Goal: Register for event/course

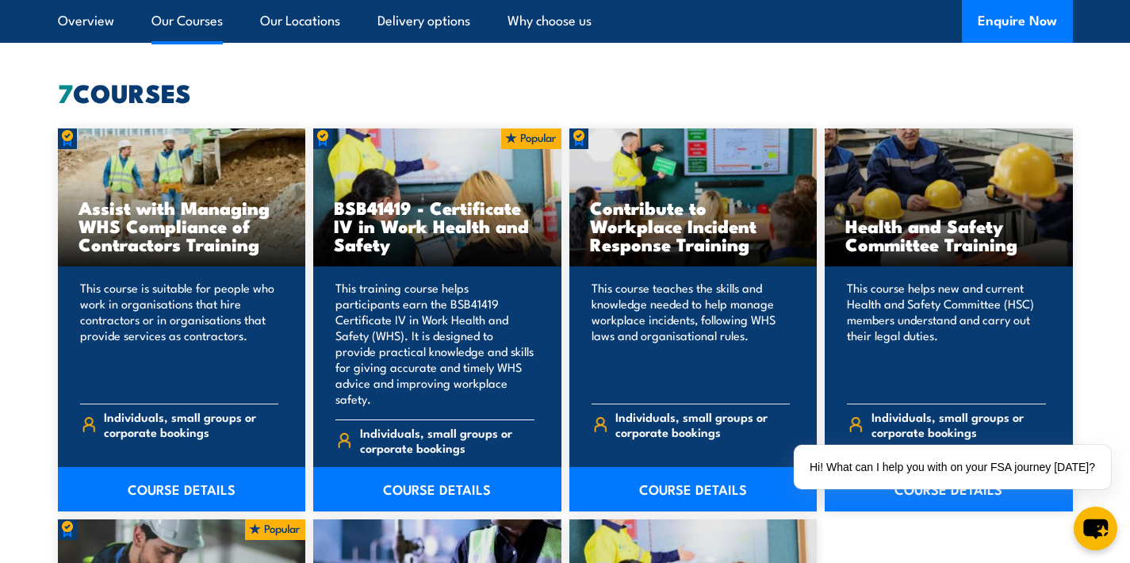
scroll to position [1221, 0]
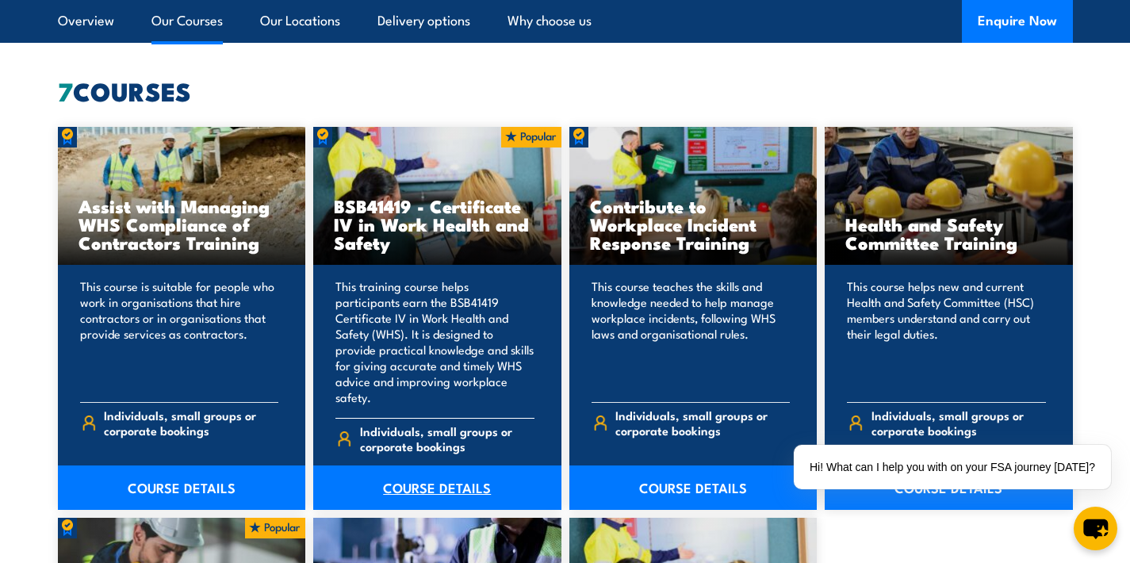
click at [436, 467] on link "COURSE DETAILS" at bounding box center [437, 487] width 248 height 44
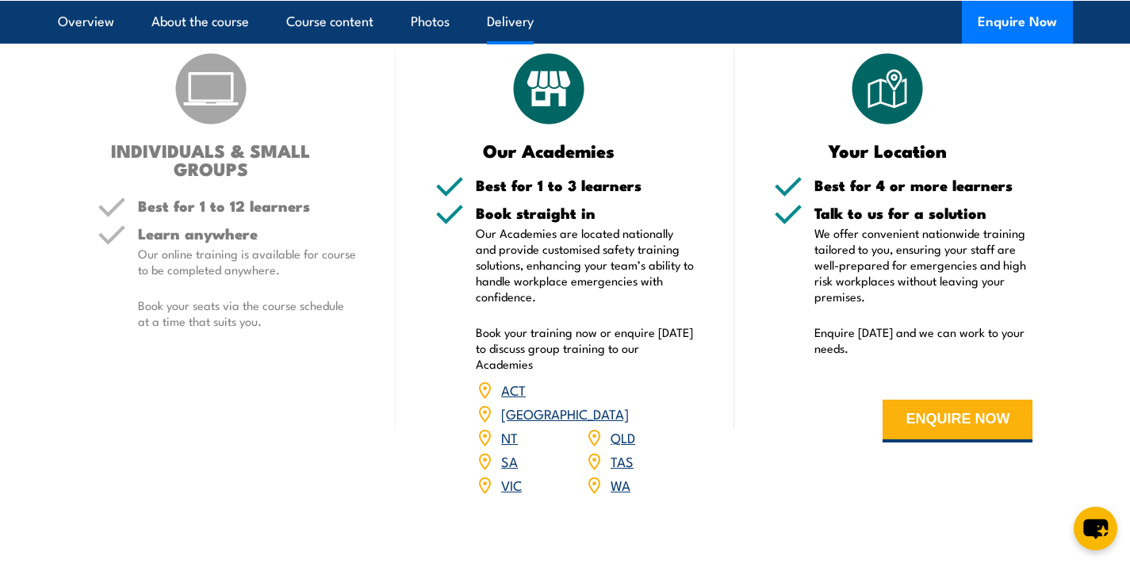
scroll to position [4557, 0]
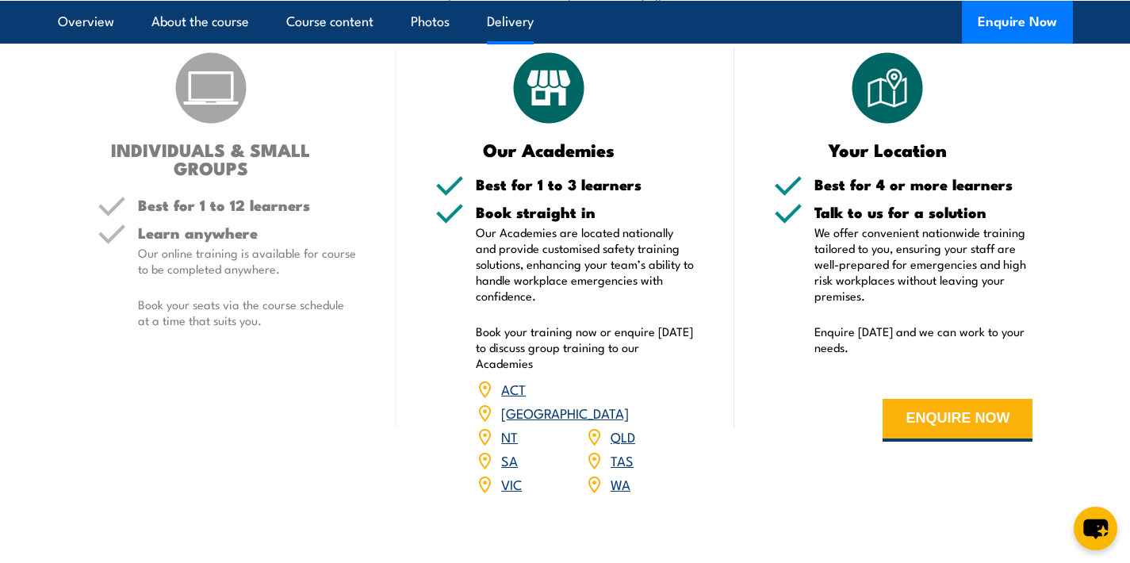
click at [505, 450] on link "SA" at bounding box center [509, 459] width 17 height 19
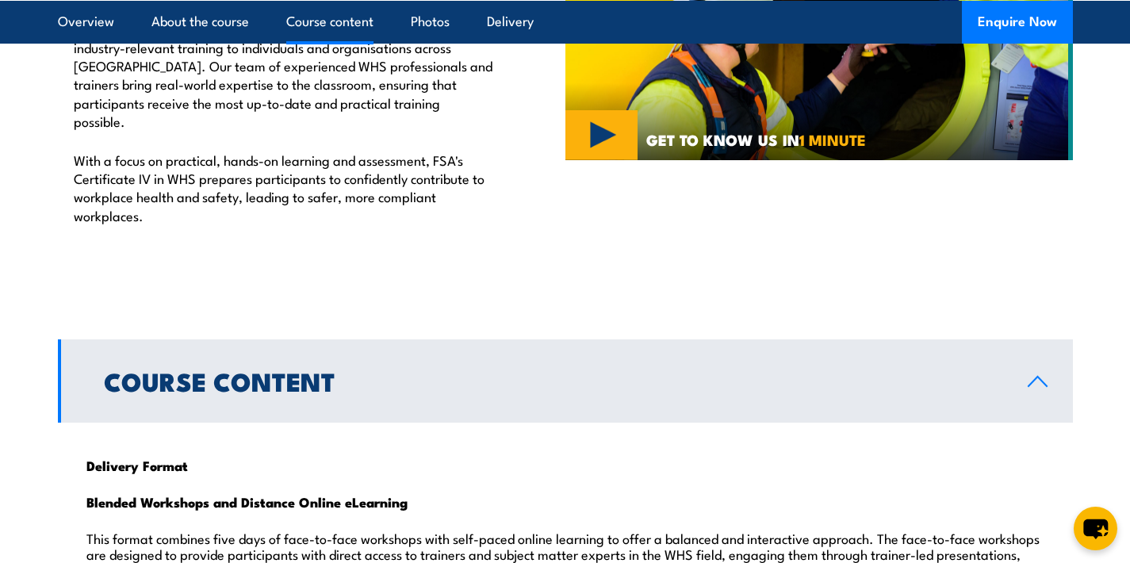
scroll to position [1195, 0]
